Goal: Task Accomplishment & Management: Manage account settings

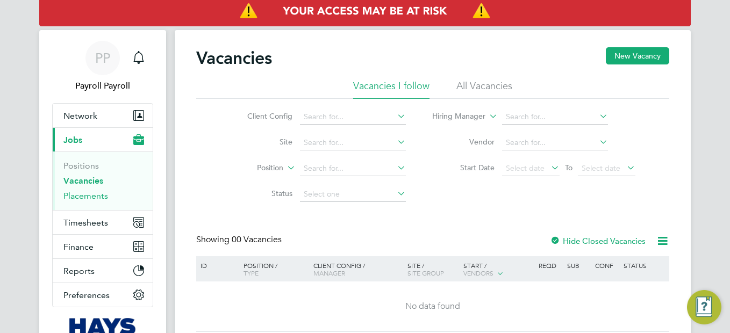
click at [83, 196] on link "Placements" at bounding box center [85, 196] width 45 height 10
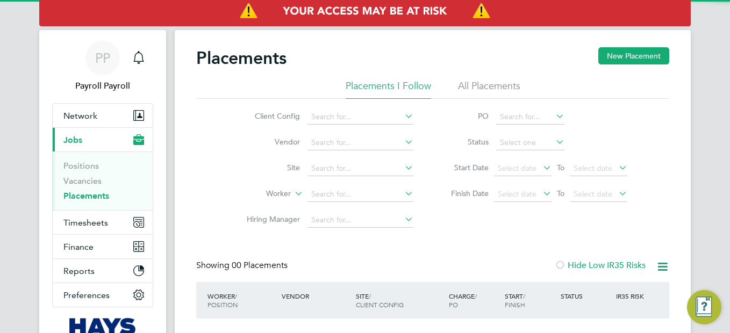
click at [487, 87] on li "All Placements" at bounding box center [489, 89] width 62 height 19
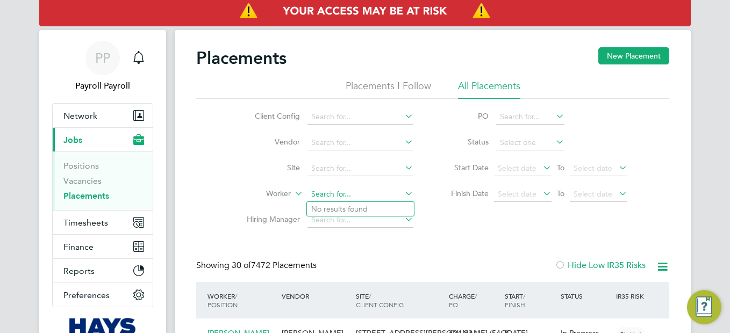
click at [338, 196] on input at bounding box center [361, 194] width 106 height 15
paste input "North"
click at [373, 207] on b "North" at bounding box center [383, 209] width 20 height 9
type input "[PERSON_NAME]"
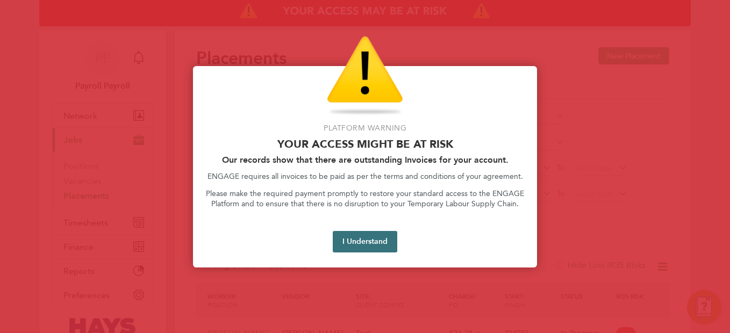
click at [364, 243] on button "I Understand" at bounding box center [365, 242] width 65 height 22
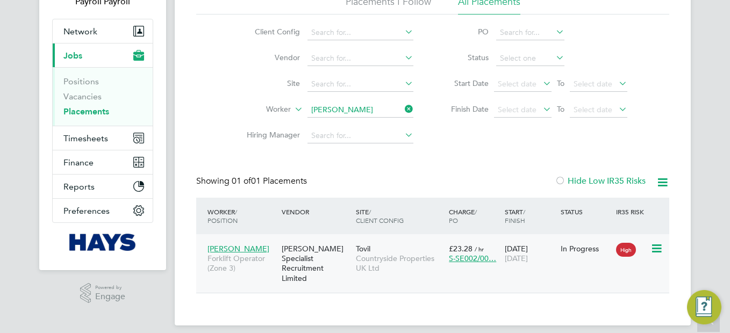
click at [311, 255] on div "[PERSON_NAME] Specialist Recruitment Limited" at bounding box center [316, 264] width 74 height 50
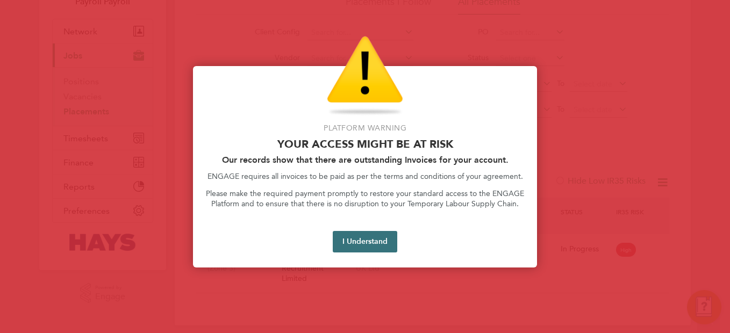
click at [379, 241] on button "I Understand" at bounding box center [365, 242] width 65 height 22
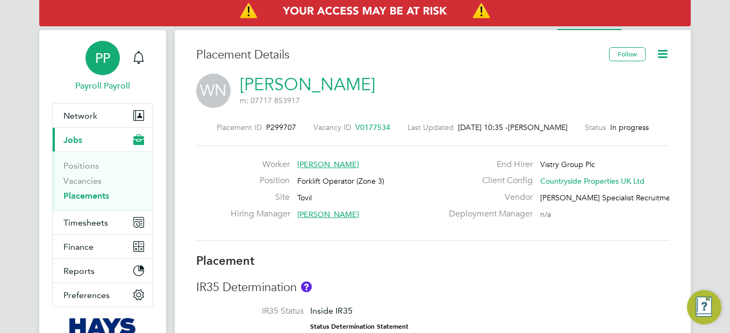
click at [97, 89] on span "Payroll Payroll" at bounding box center [102, 86] width 101 height 13
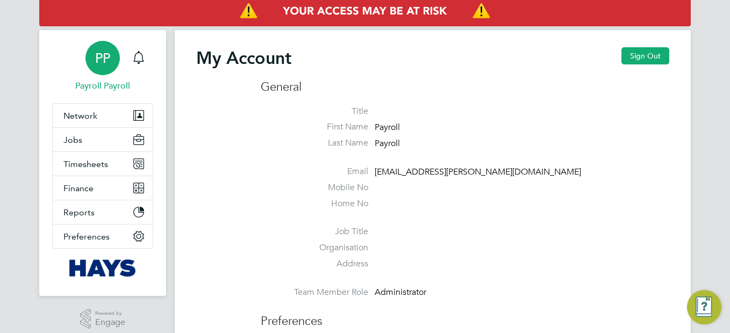
click at [642, 56] on button "Sign Out" at bounding box center [646, 55] width 48 height 17
